Goal: Browse casually

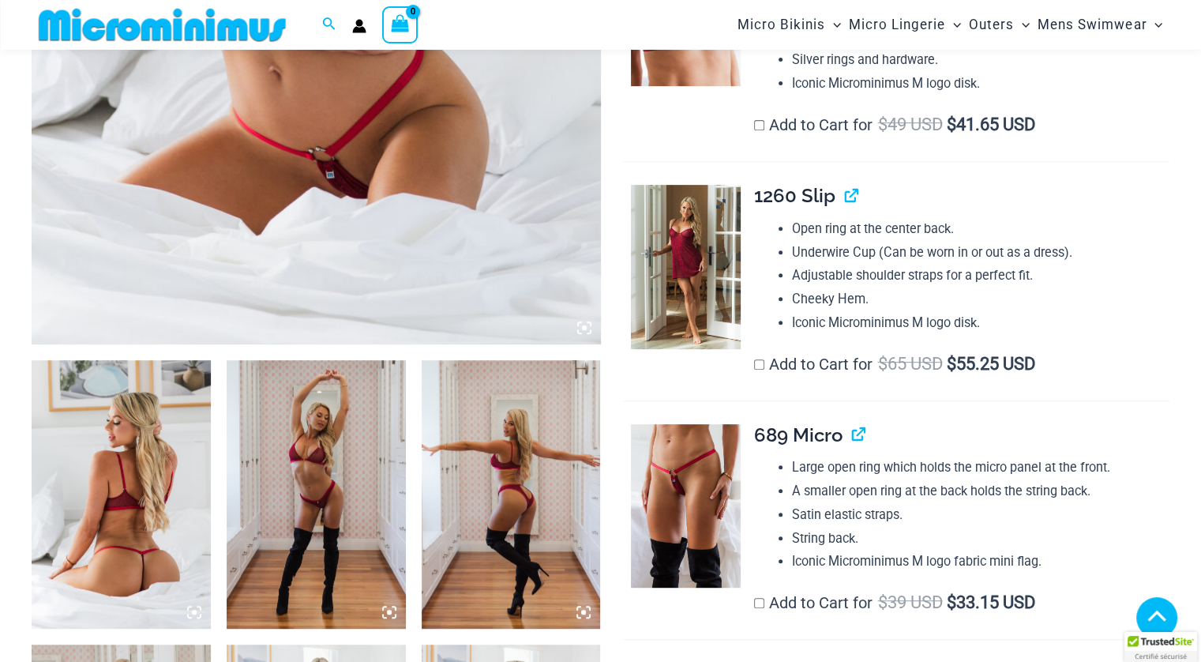
scroll to position [606, 0]
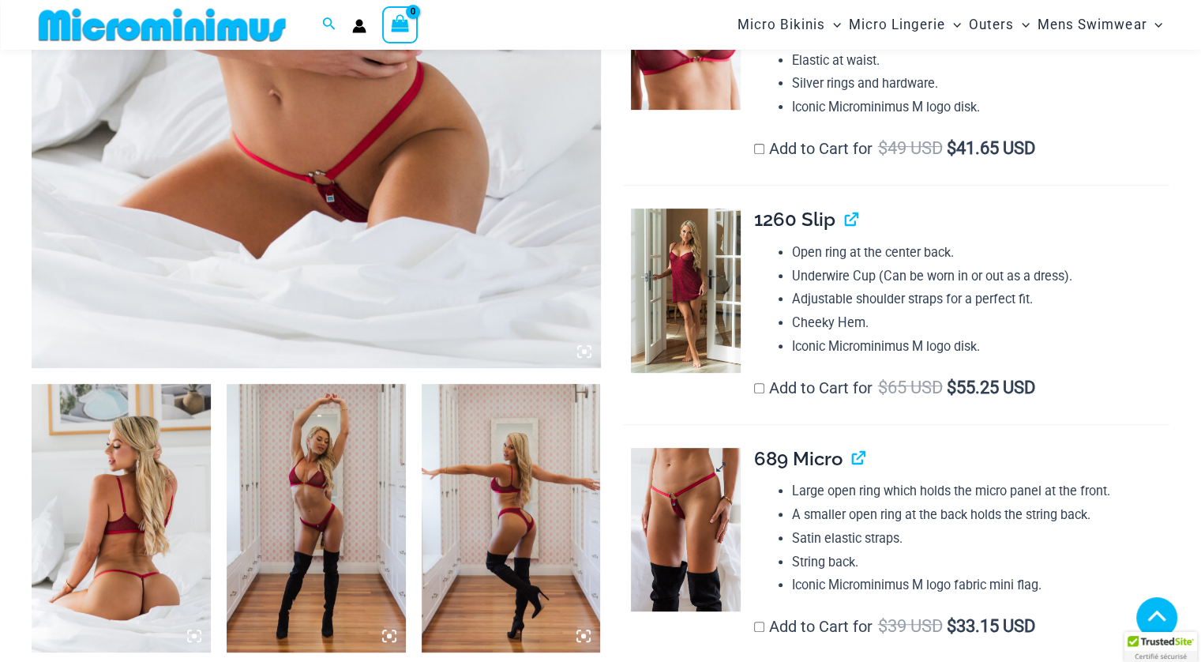
type input "**********"
click at [701, 506] on img at bounding box center [685, 529] width 109 height 163
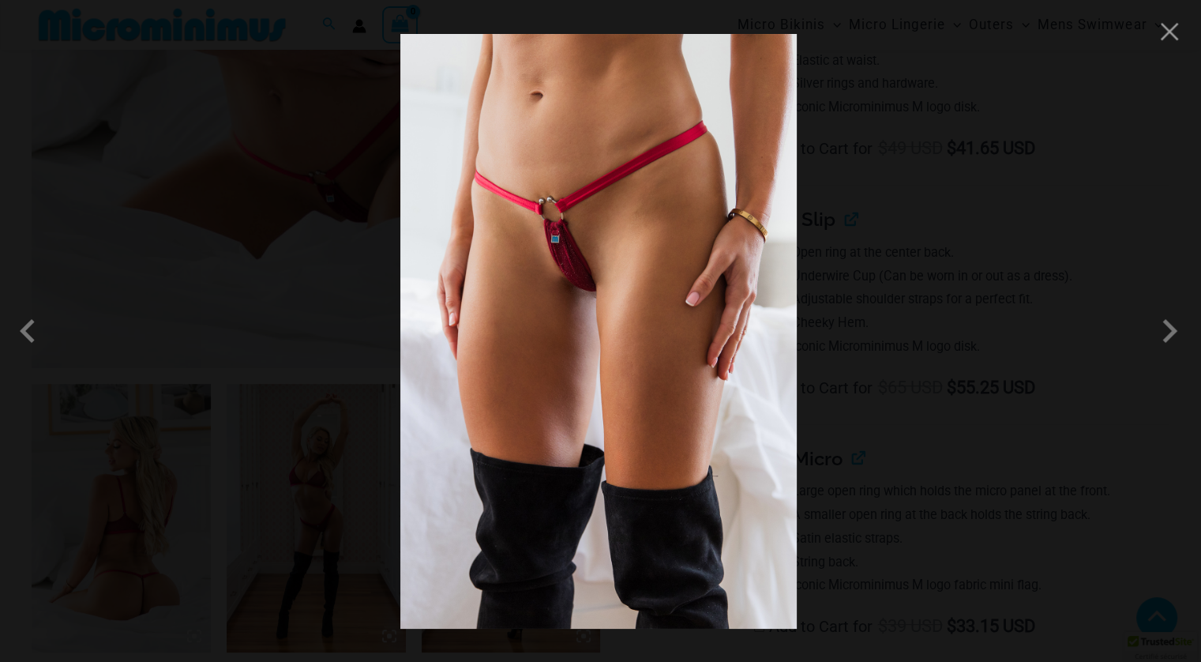
click at [576, 263] on img at bounding box center [598, 331] width 396 height 595
click at [578, 260] on img at bounding box center [598, 331] width 396 height 595
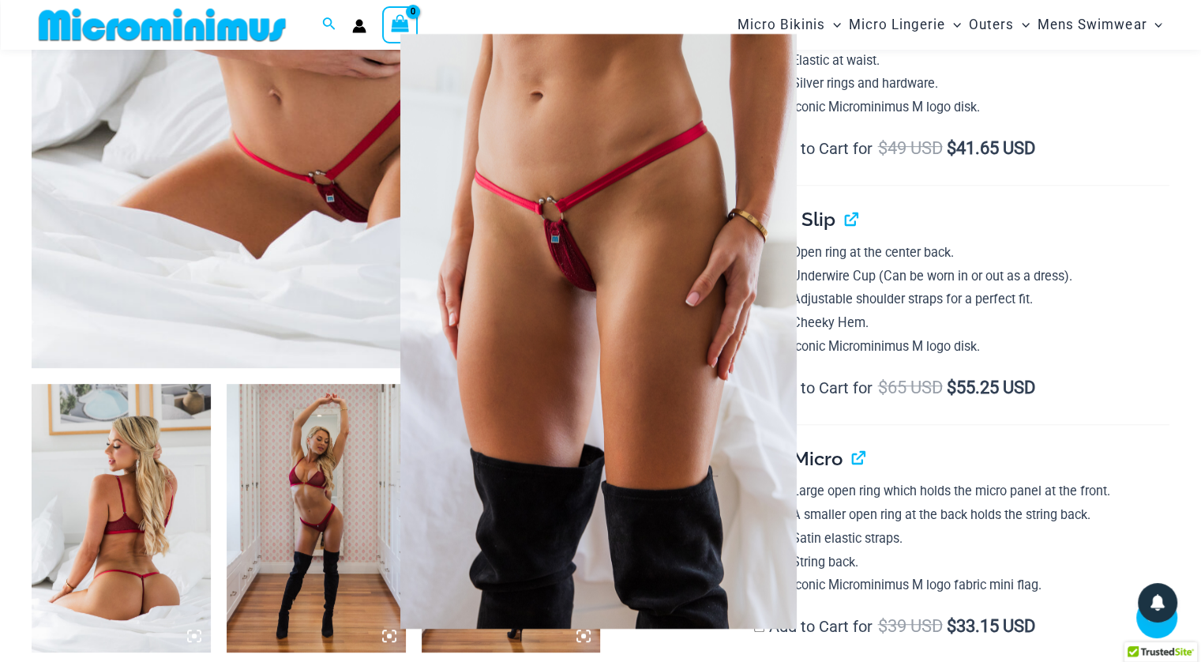
click at [616, 288] on img at bounding box center [598, 331] width 396 height 595
click at [620, 276] on img at bounding box center [598, 331] width 396 height 595
click at [1147, 173] on div at bounding box center [600, 331] width 1201 height 662
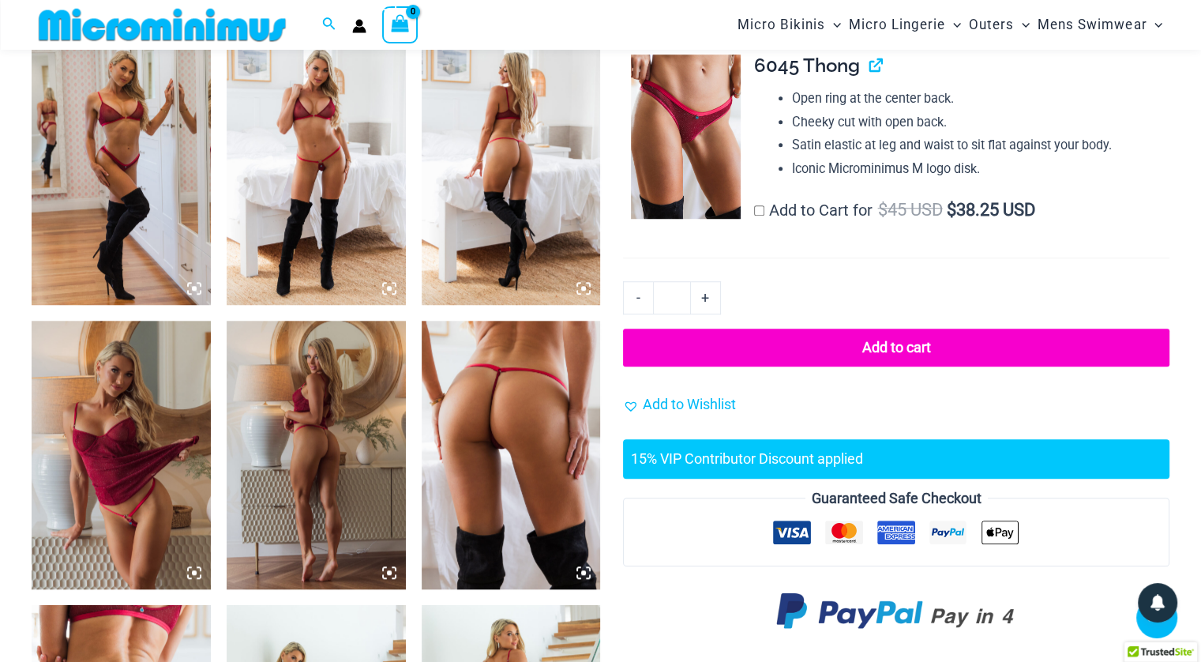
scroll to position [1475, 0]
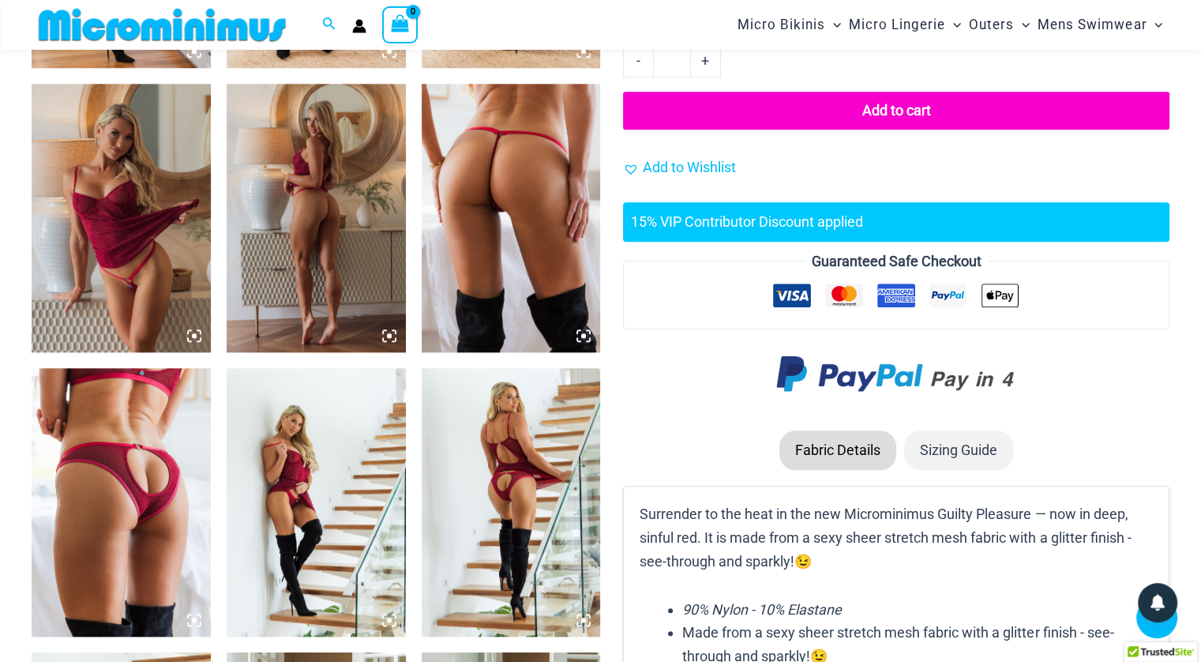
click at [126, 237] on img at bounding box center [121, 218] width 179 height 268
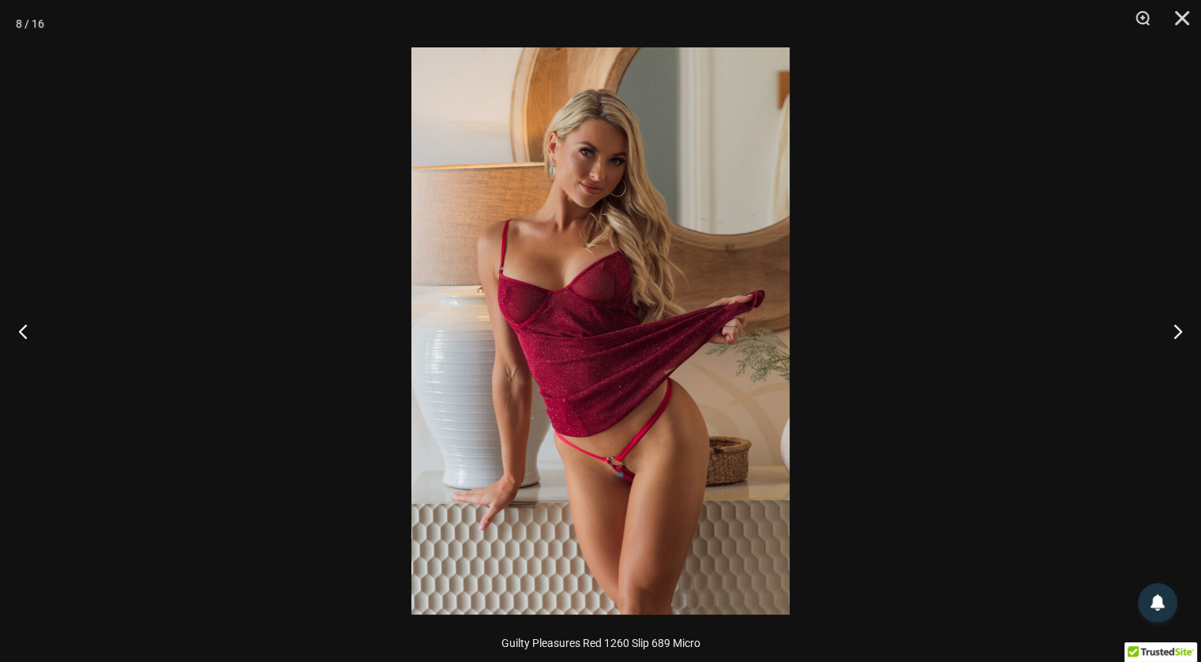
click at [580, 318] on img at bounding box center [600, 330] width 378 height 567
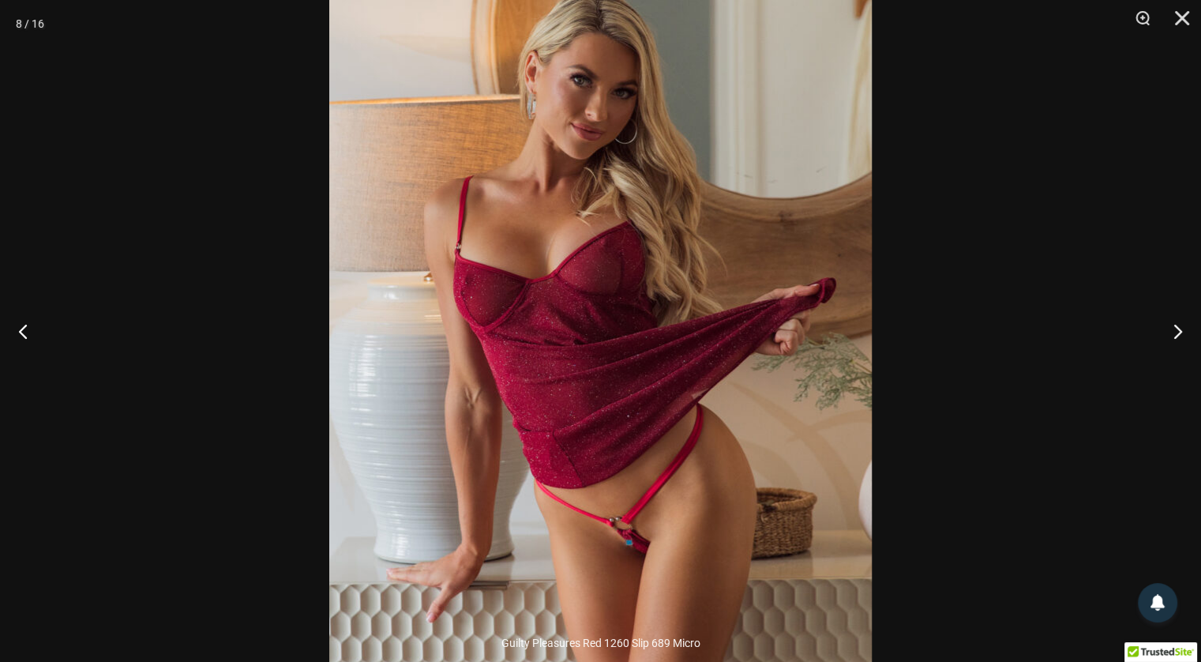
click at [580, 318] on img at bounding box center [600, 336] width 542 height 813
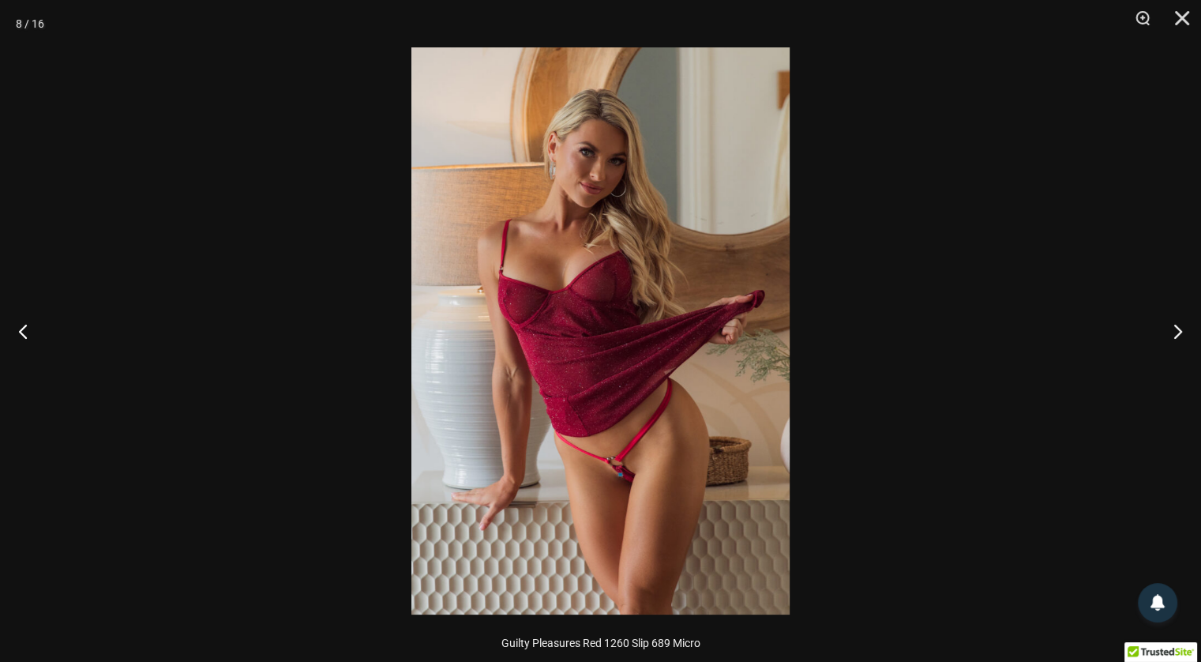
click at [580, 318] on img at bounding box center [600, 330] width 378 height 567
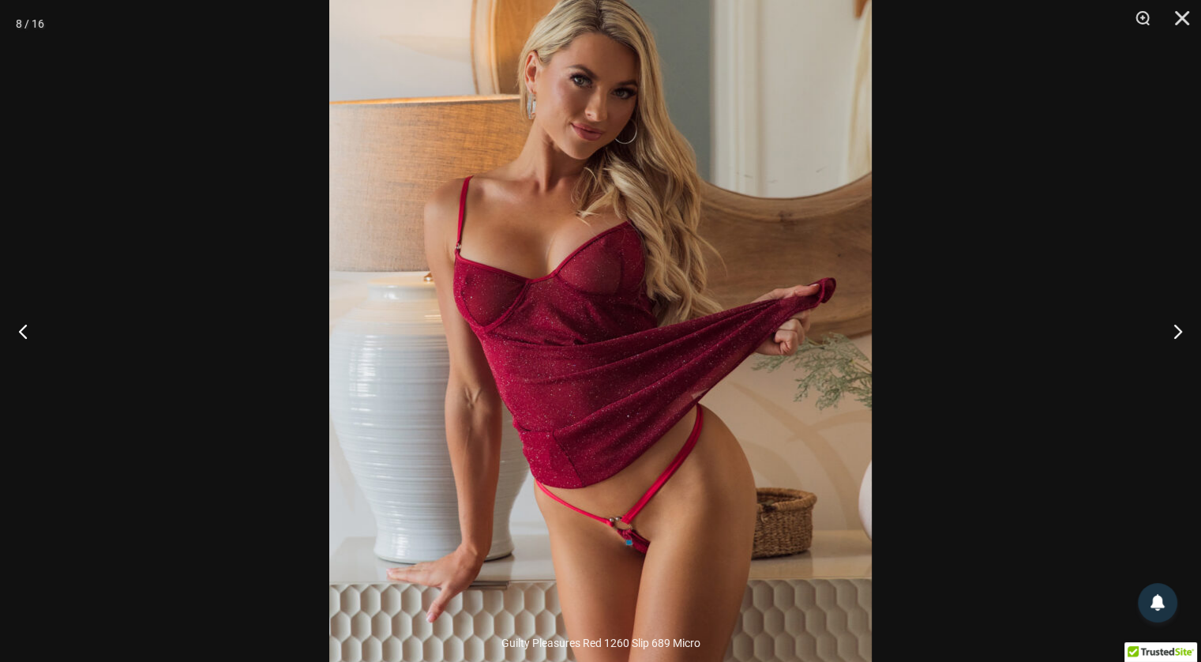
click at [580, 318] on img at bounding box center [600, 336] width 542 height 813
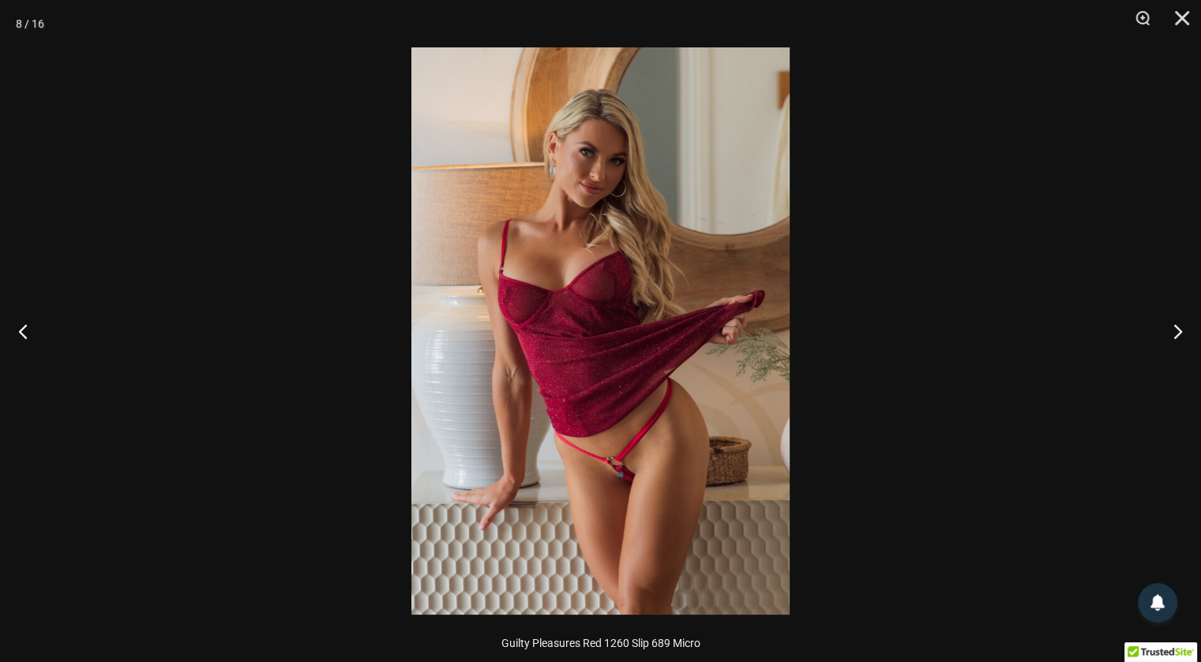
click at [922, 336] on div at bounding box center [600, 331] width 1201 height 662
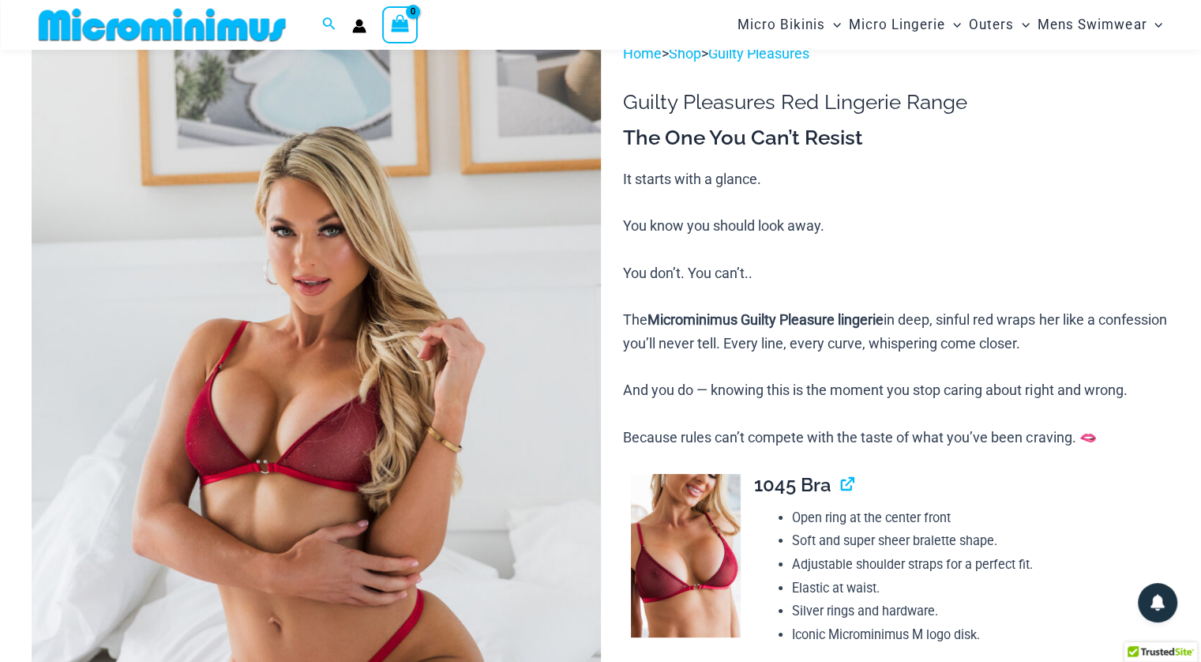
scroll to position [0, 0]
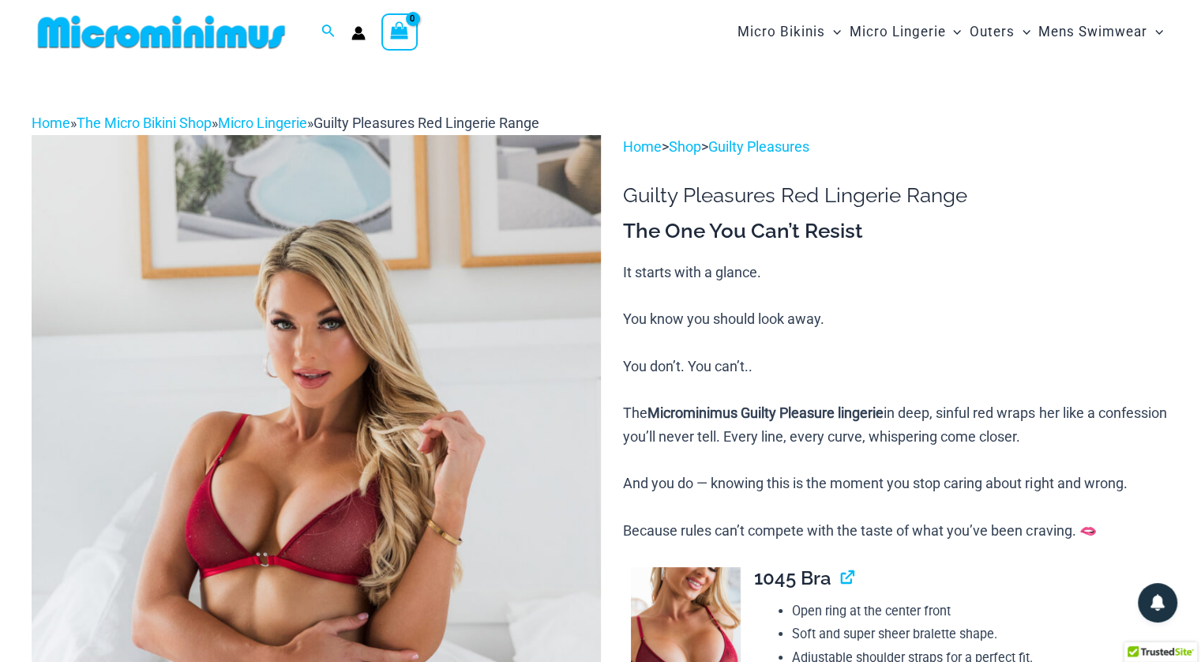
click at [245, 32] on img at bounding box center [162, 32] width 260 height 36
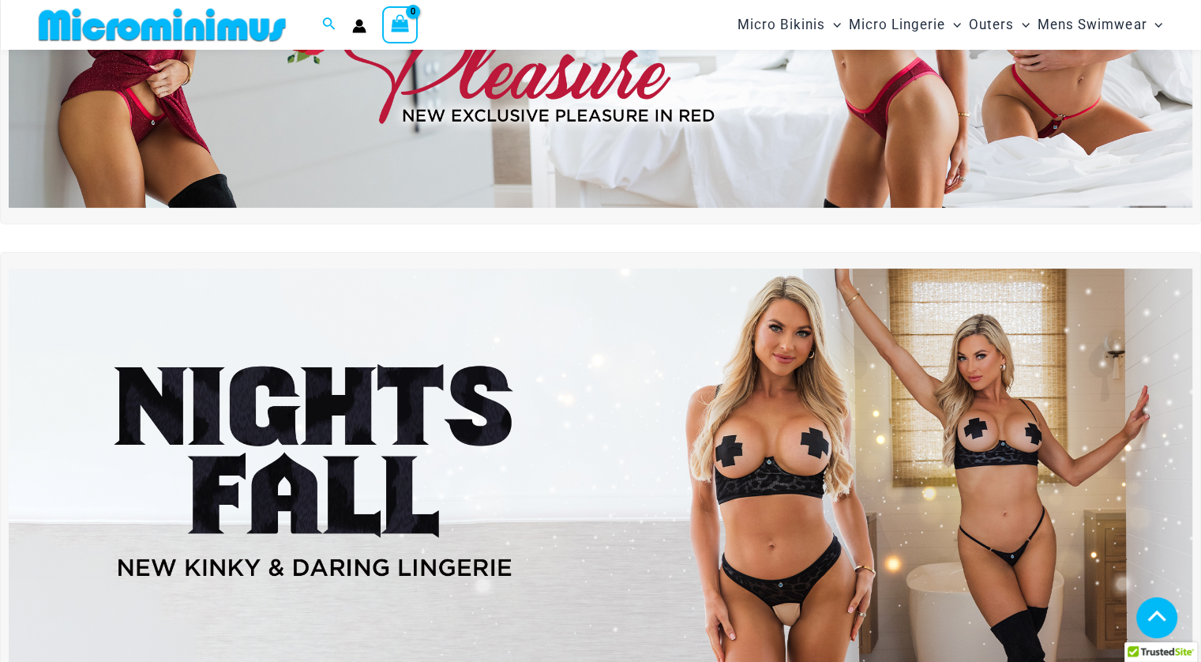
scroll to position [41, 0]
